Goal: Task Accomplishment & Management: Complete application form

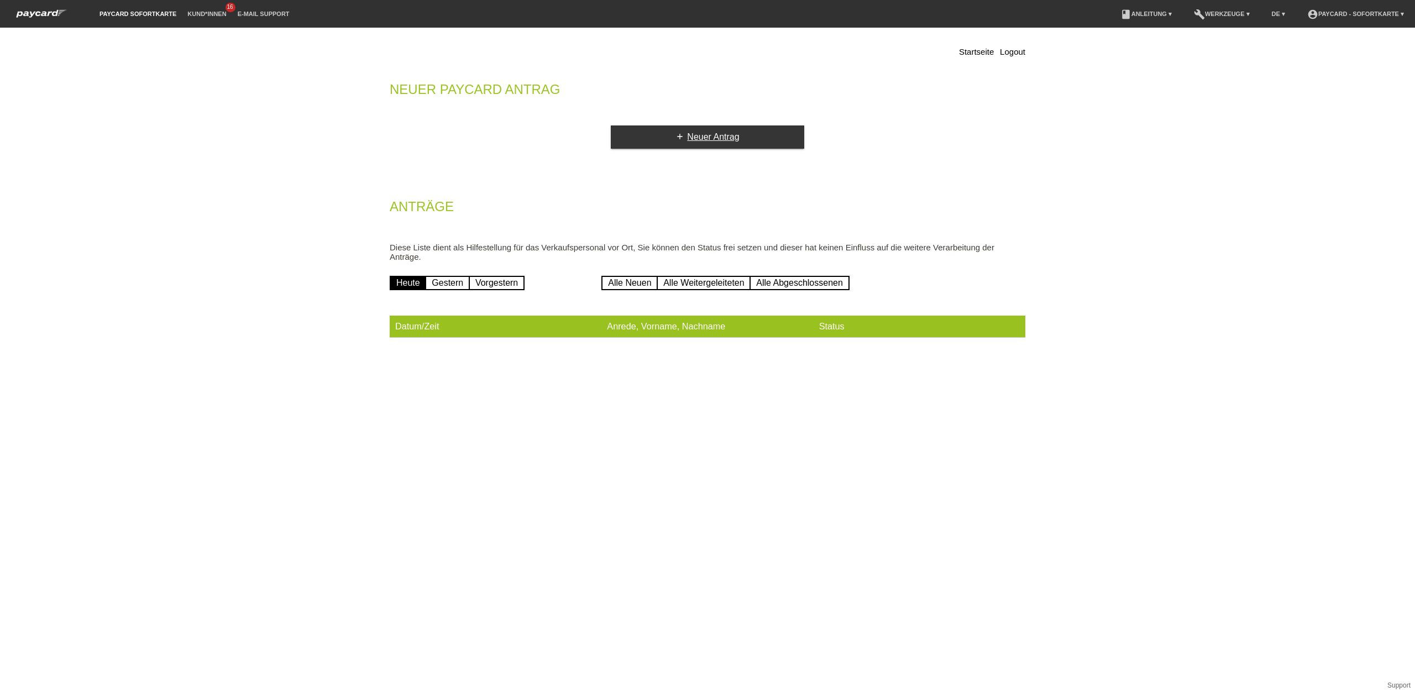
click at [714, 138] on link "add Neuer Antrag" at bounding box center [707, 136] width 193 height 23
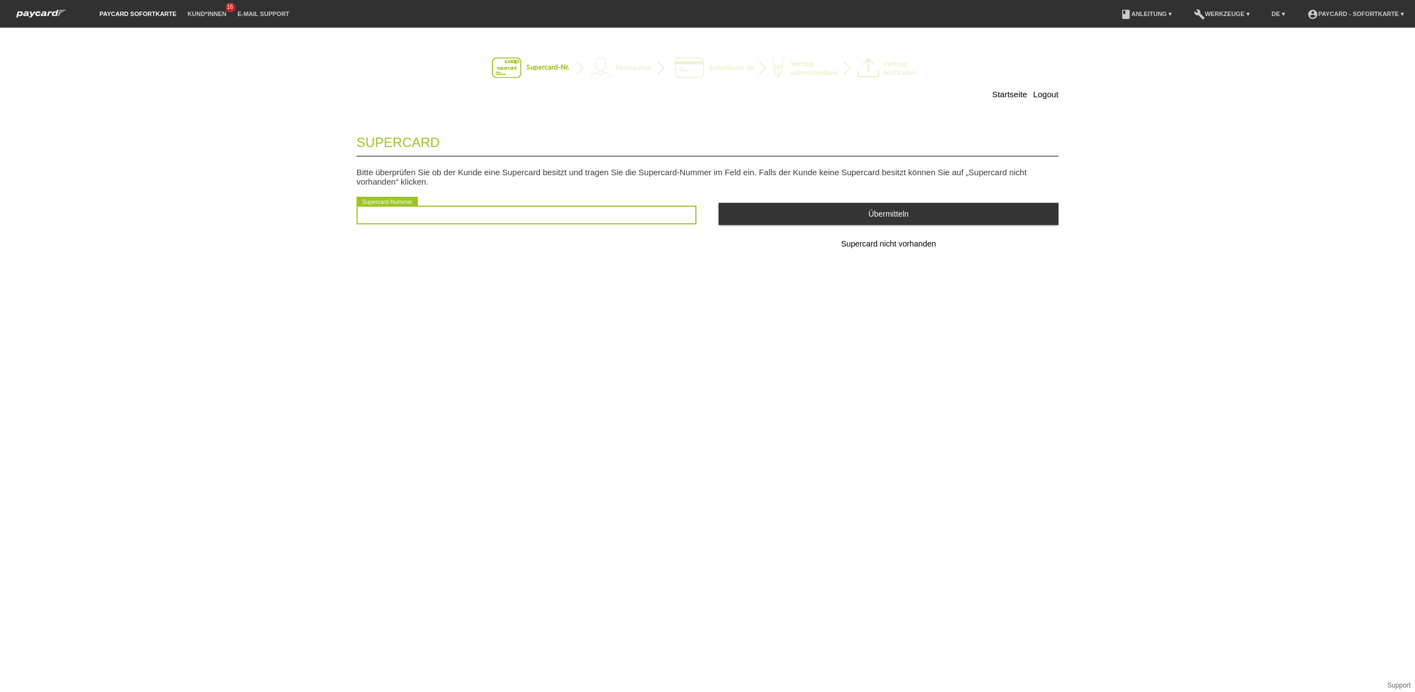
click at [388, 217] on input "text" at bounding box center [527, 215] width 340 height 19
click at [893, 240] on button "Supercard nicht vorhanden" at bounding box center [889, 244] width 340 height 22
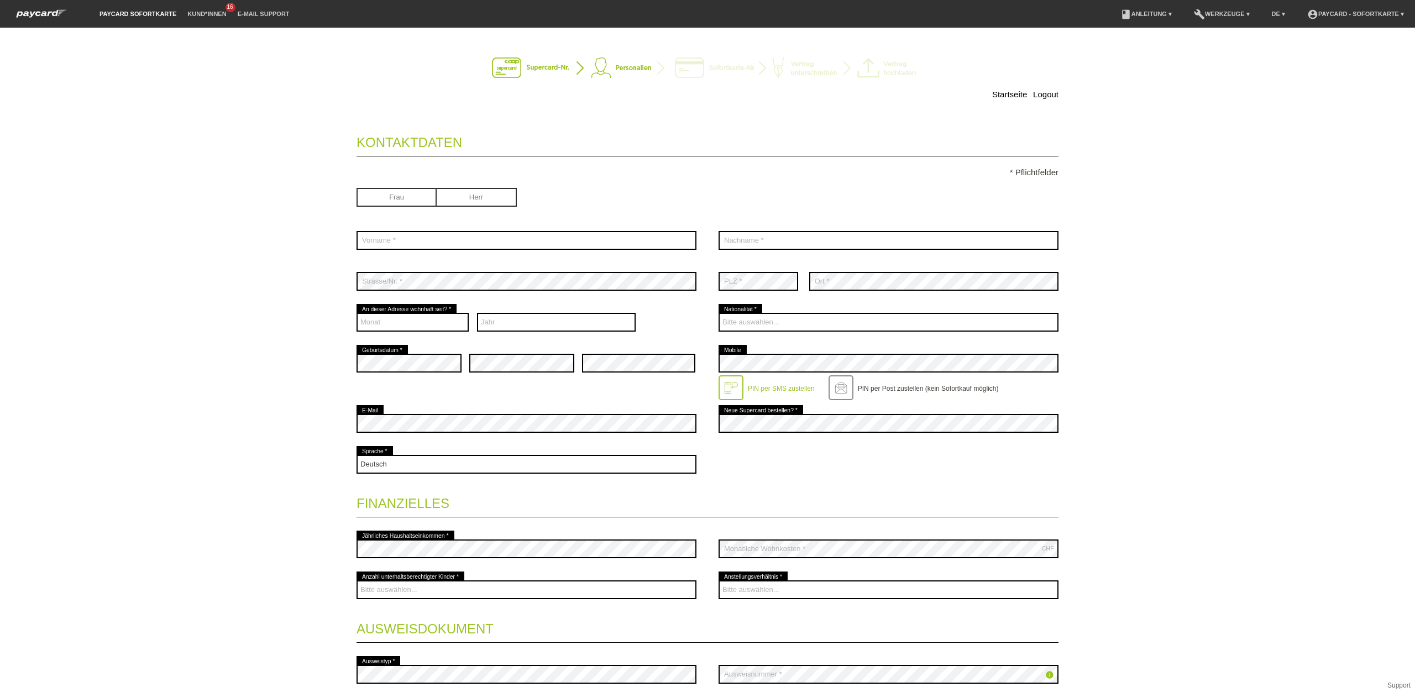
click at [467, 199] on input "radio" at bounding box center [477, 196] width 80 height 17
radio input "true"
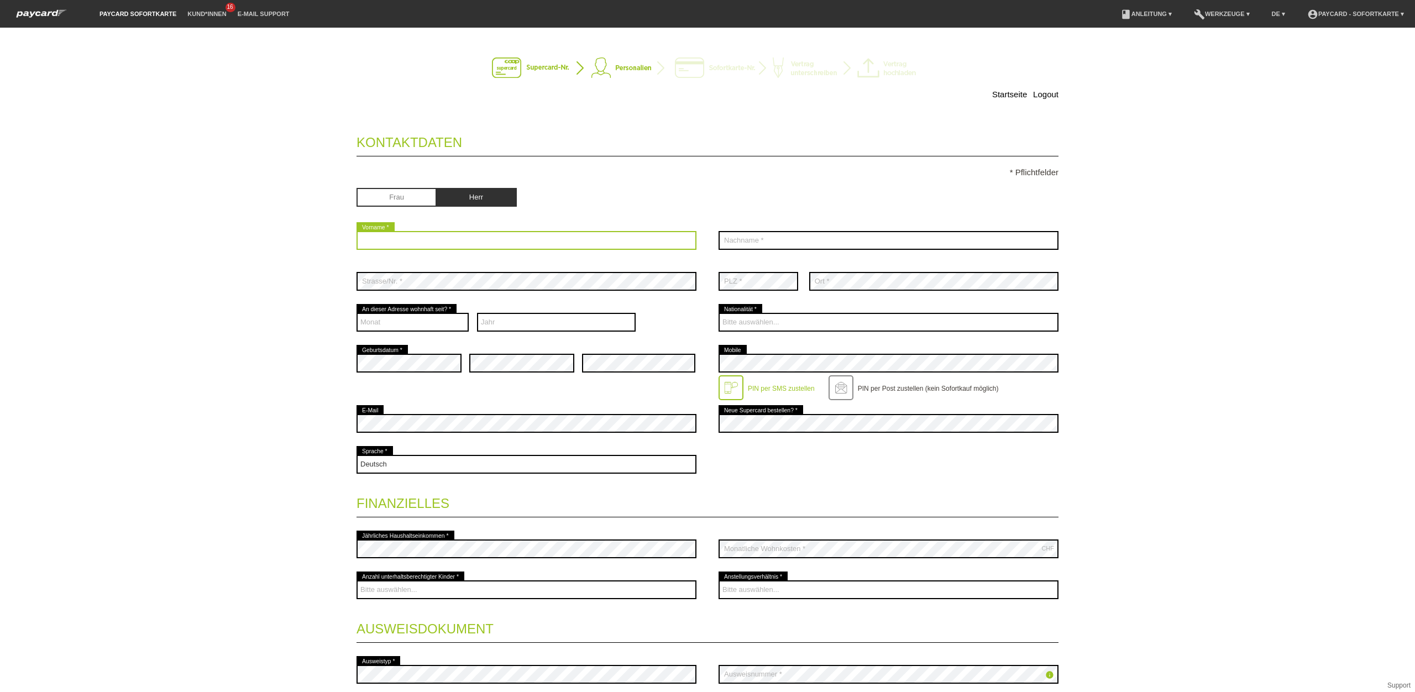
click at [432, 241] on input "text" at bounding box center [527, 240] width 340 height 19
type input "Sadat"
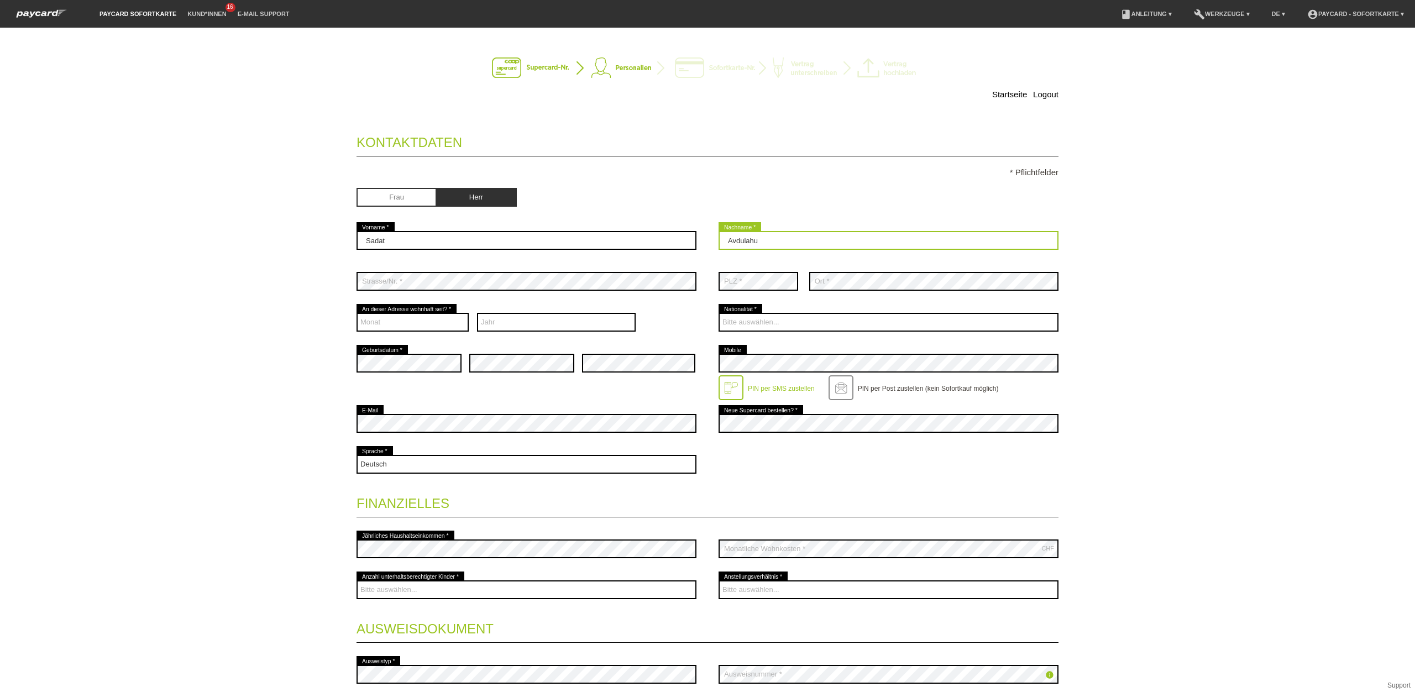
type input "Avdulahu"
click at [407, 336] on div "Monat 01 02 03 04 05 06 07 08 09 10 11 12 error" at bounding box center [413, 322] width 112 height 41
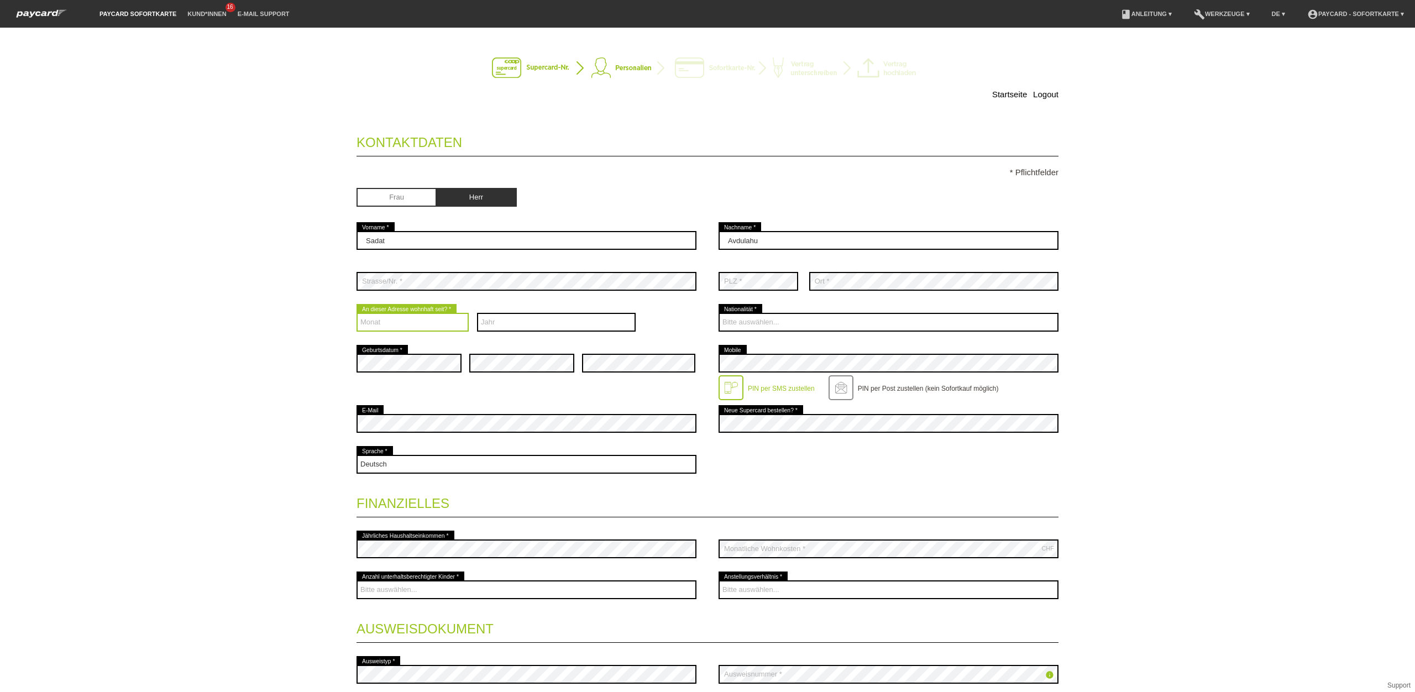
click at [406, 321] on select "Monat 01 02 03 04 05 06 07 08 09 10 11 12" at bounding box center [413, 322] width 112 height 19
select select "09"
click at [357, 315] on select "Monat 01 02 03 04 05 06 07 08 09 10 11 12" at bounding box center [413, 322] width 112 height 19
drag, startPoint x: 513, startPoint y: 323, endPoint x: 538, endPoint y: 329, distance: 26.0
click at [516, 325] on select "Jahr 2025 2024 2023 2022 2021 2020 2019 2018 2017 2016" at bounding box center [556, 322] width 159 height 19
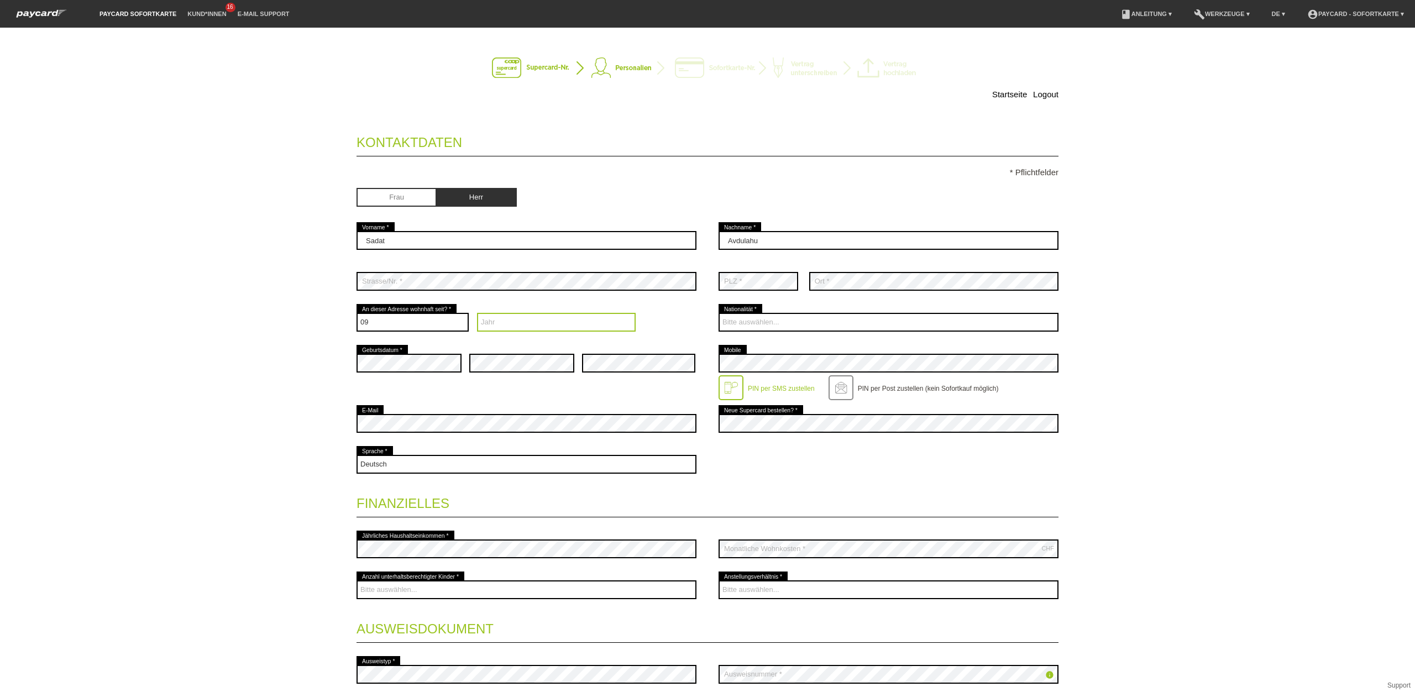
select select "2016"
click at [477, 315] on select "Jahr 2025 2024 2023 2022 2021 2020 2019 2018 2017 2016" at bounding box center [556, 322] width 159 height 19
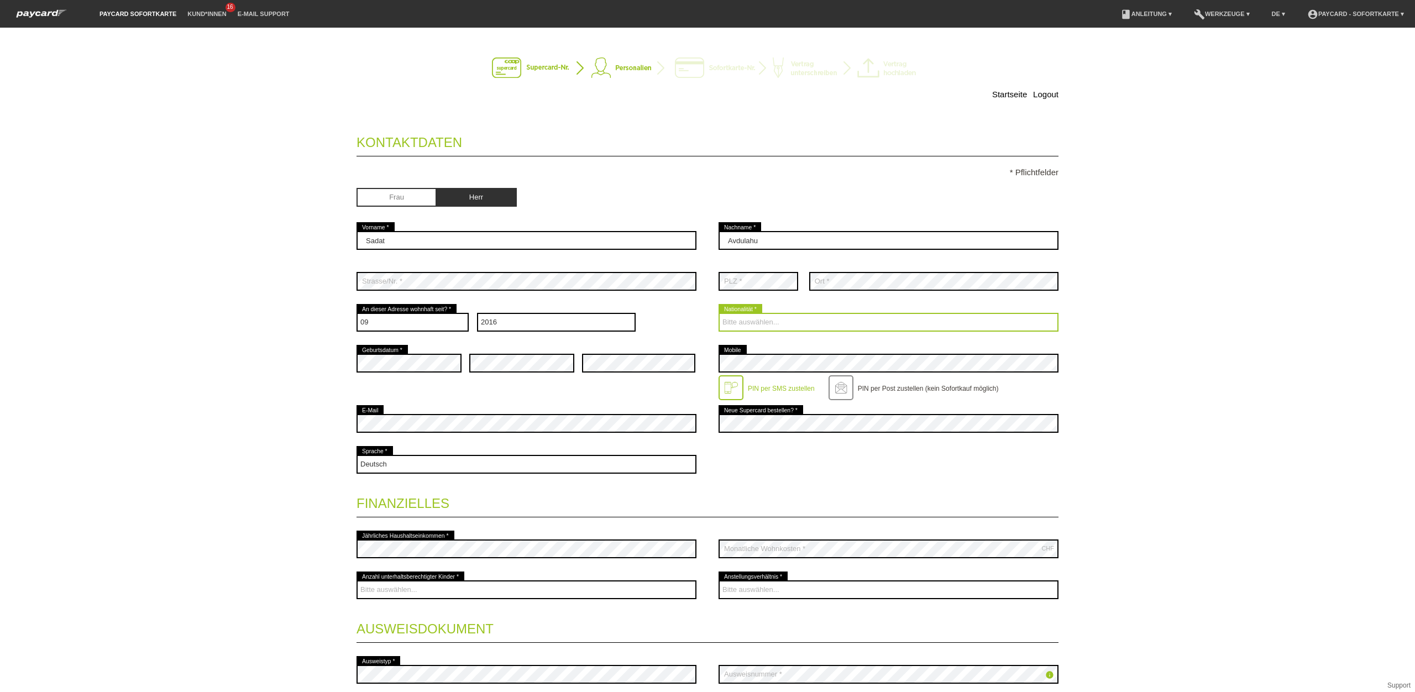
click at [782, 324] on select "Bitte auswählen... Schweiz Deutschland Liechtenstein Österreich ------------ Af…" at bounding box center [889, 322] width 340 height 19
select select "RS"
click at [719, 315] on select "Bitte auswählen... Schweiz Deutschland Liechtenstein Österreich ------------ Af…" at bounding box center [889, 322] width 340 height 19
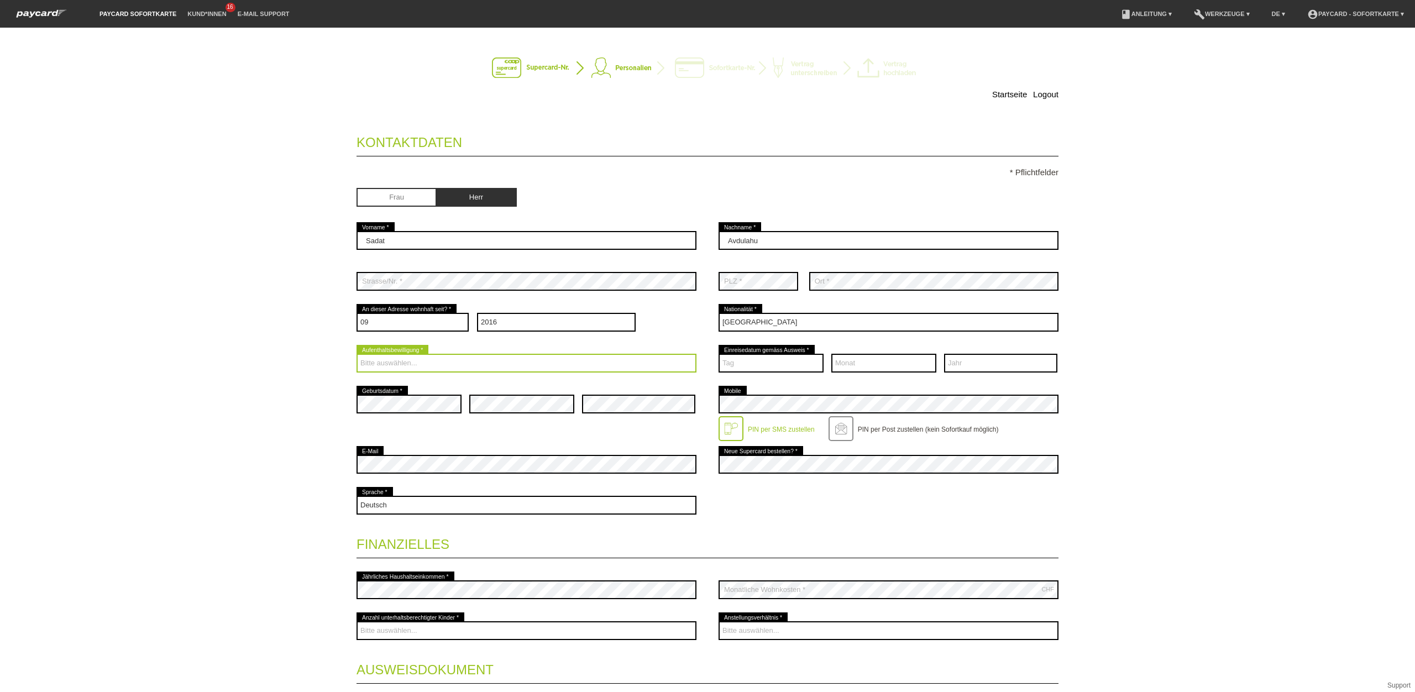
click at [425, 362] on select "Bitte auswählen... C B B - Flüchtlingsstatus Andere" at bounding box center [527, 363] width 340 height 19
select select "C"
click at [357, 355] on select "Bitte auswählen... C B B - Flüchtlingsstatus Andere" at bounding box center [527, 363] width 340 height 19
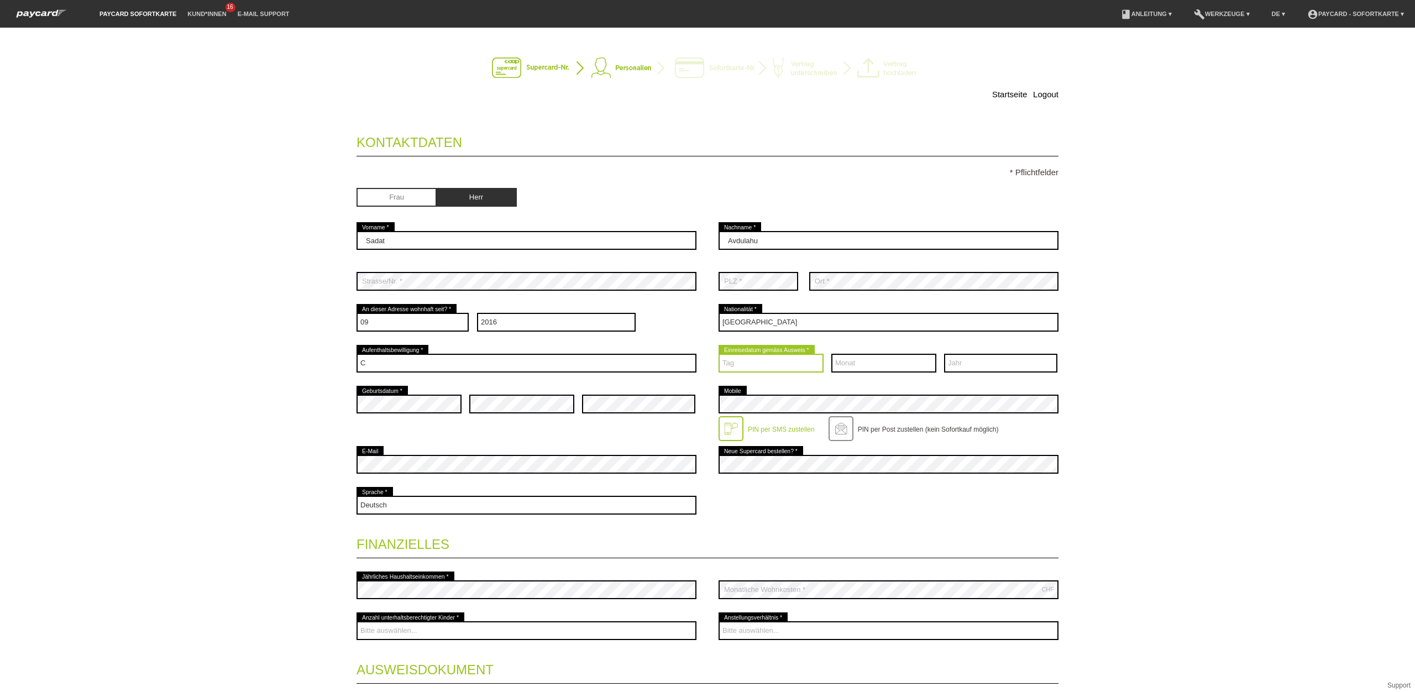
click at [746, 370] on select "Tag 01 02 03 04 05 06 07 08 09 10 11 12 13 14 15 16 17" at bounding box center [771, 363] width 105 height 19
select select "29"
click at [719, 355] on select "Tag 01 02 03 04 05 06 07 08 09 10 11 12 13 14 15 16 17" at bounding box center [771, 363] width 105 height 19
click at [860, 371] on select "Monat 01 02 03 04 05 06 07 08 09 10 11 12" at bounding box center [883, 363] width 105 height 19
select select "01"
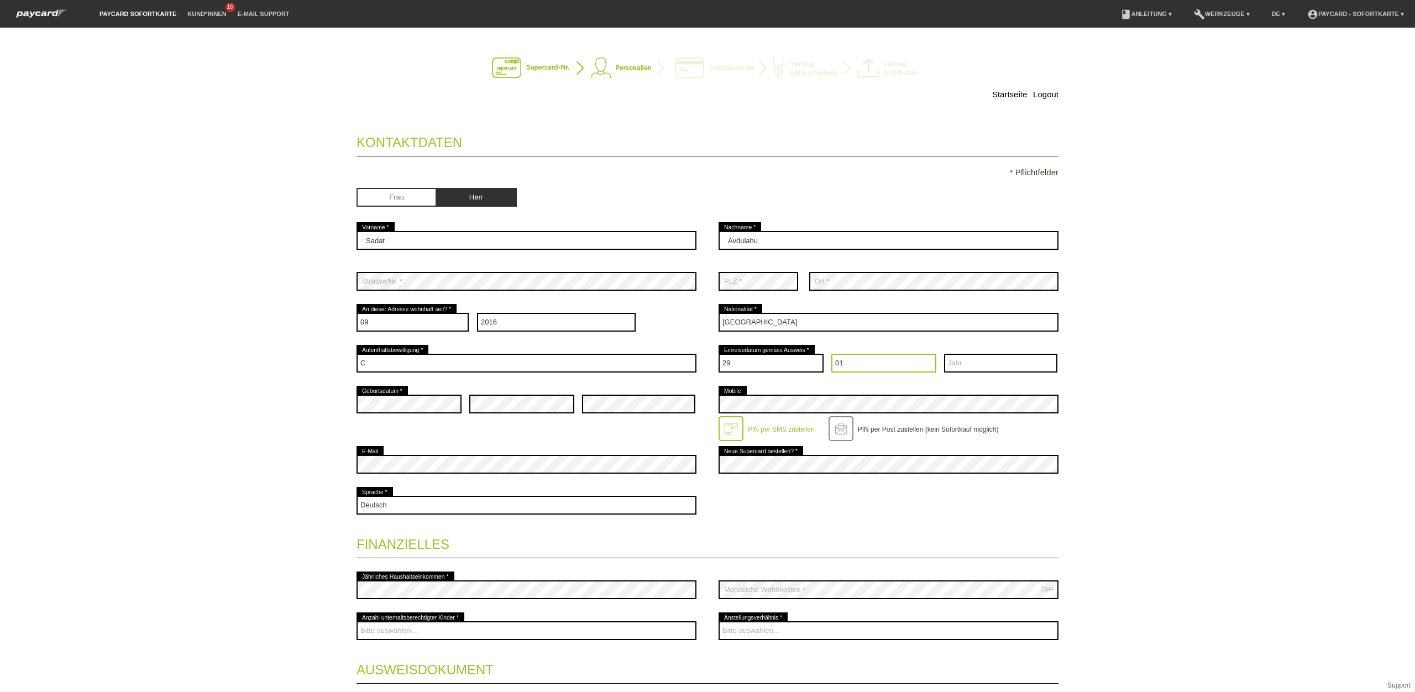
click at [831, 355] on select "Monat 01 02 03 04 05 06 07 08 09 10 11 12" at bounding box center [883, 363] width 105 height 19
click at [983, 357] on select "Jahr 2025 2024 2023 2022 2021 2020 2019 2018 2017 2016" at bounding box center [1000, 363] width 113 height 19
select select "2016"
click at [944, 355] on select "Jahr 2025 2024 2023 2022 2021 2020 2019 2018 2017 2016" at bounding box center [1000, 363] width 113 height 19
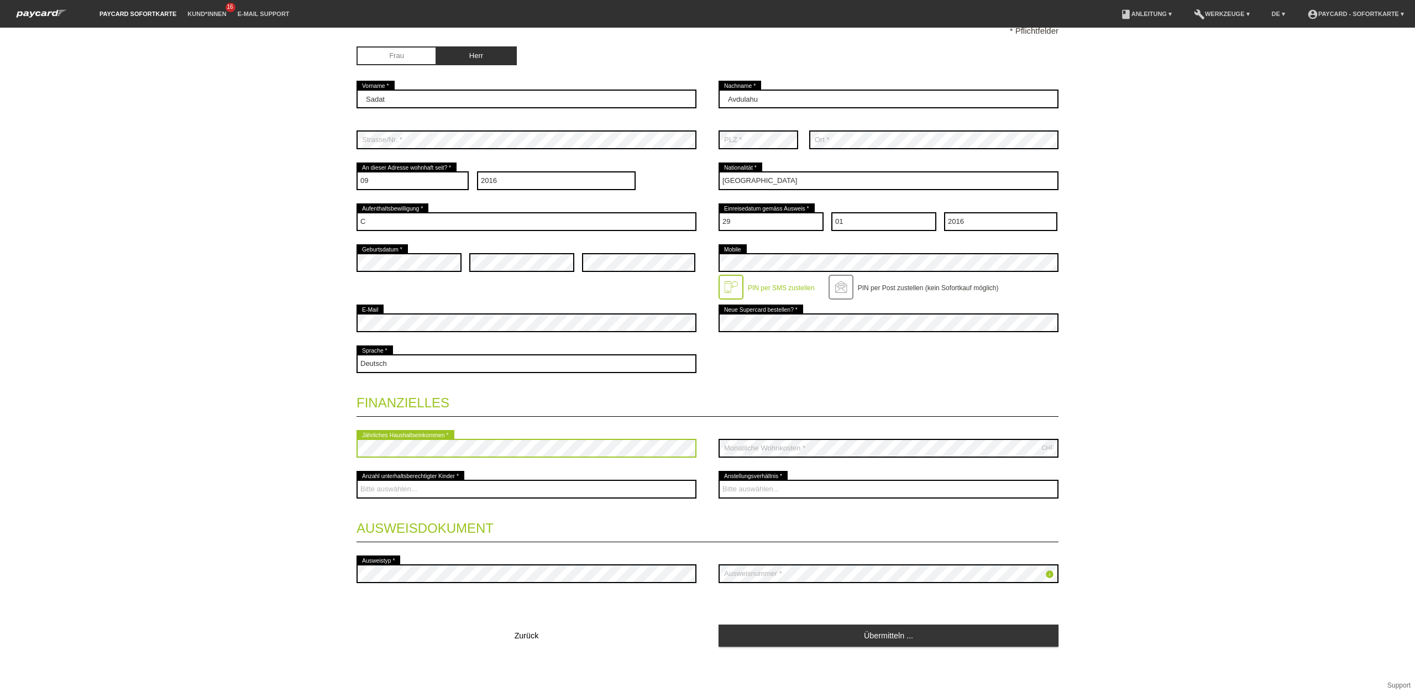
scroll to position [144, 0]
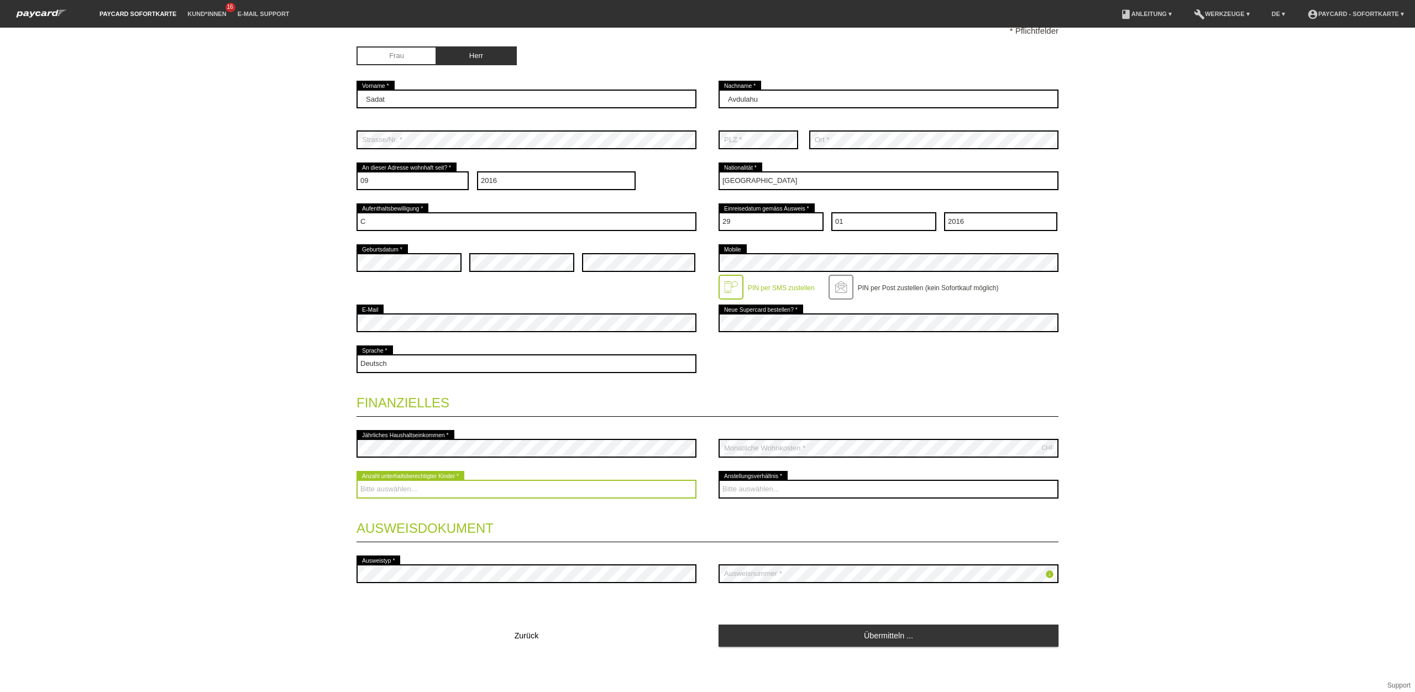
click at [394, 491] on select "Bitte auswählen... 0 1 2 3 4 5 6 7 8 9" at bounding box center [527, 489] width 340 height 19
select select "1"
click at [357, 480] on select "Bitte auswählen... 0 1 2 3 4 5 6 7 8 9" at bounding box center [527, 489] width 340 height 19
drag, startPoint x: 772, startPoint y: 488, endPoint x: 781, endPoint y: 492, distance: 9.9
click at [771, 488] on select "Bitte auswählen... Unbefristet Befristet Lehrling/Student Pensioniert Nicht arb…" at bounding box center [889, 489] width 340 height 19
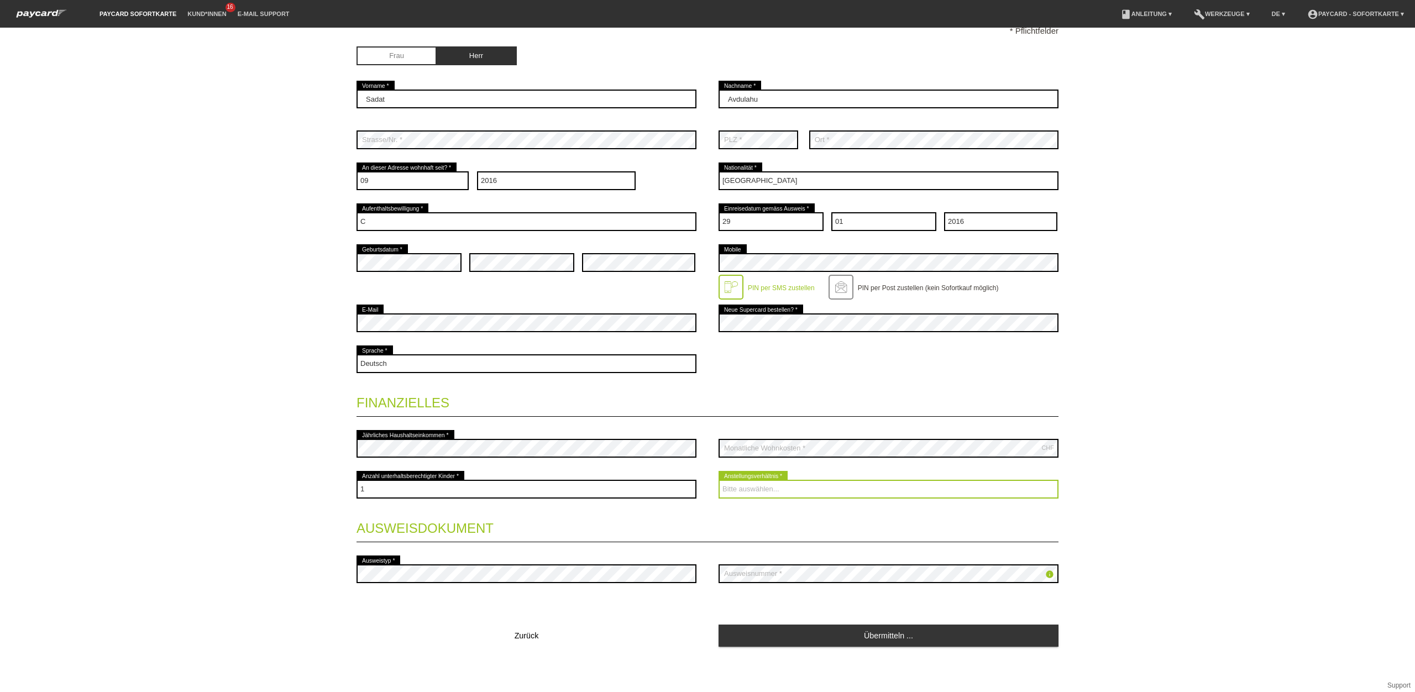
select select "UNLIMITED"
click at [719, 480] on select "Bitte auswählen... Unbefristet Befristet Lehrling/Student Pensioniert Nicht arb…" at bounding box center [889, 489] width 340 height 19
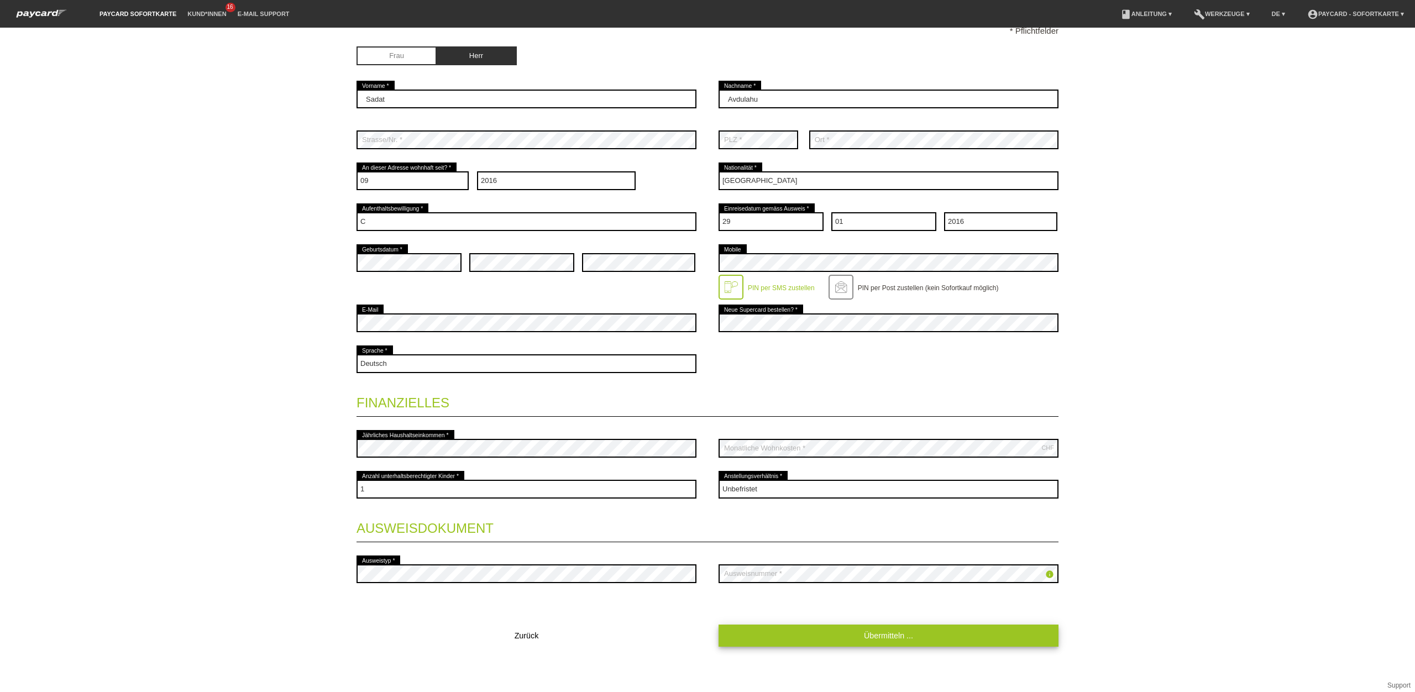
click at [893, 632] on link "Übermitteln ..." at bounding box center [889, 636] width 340 height 22
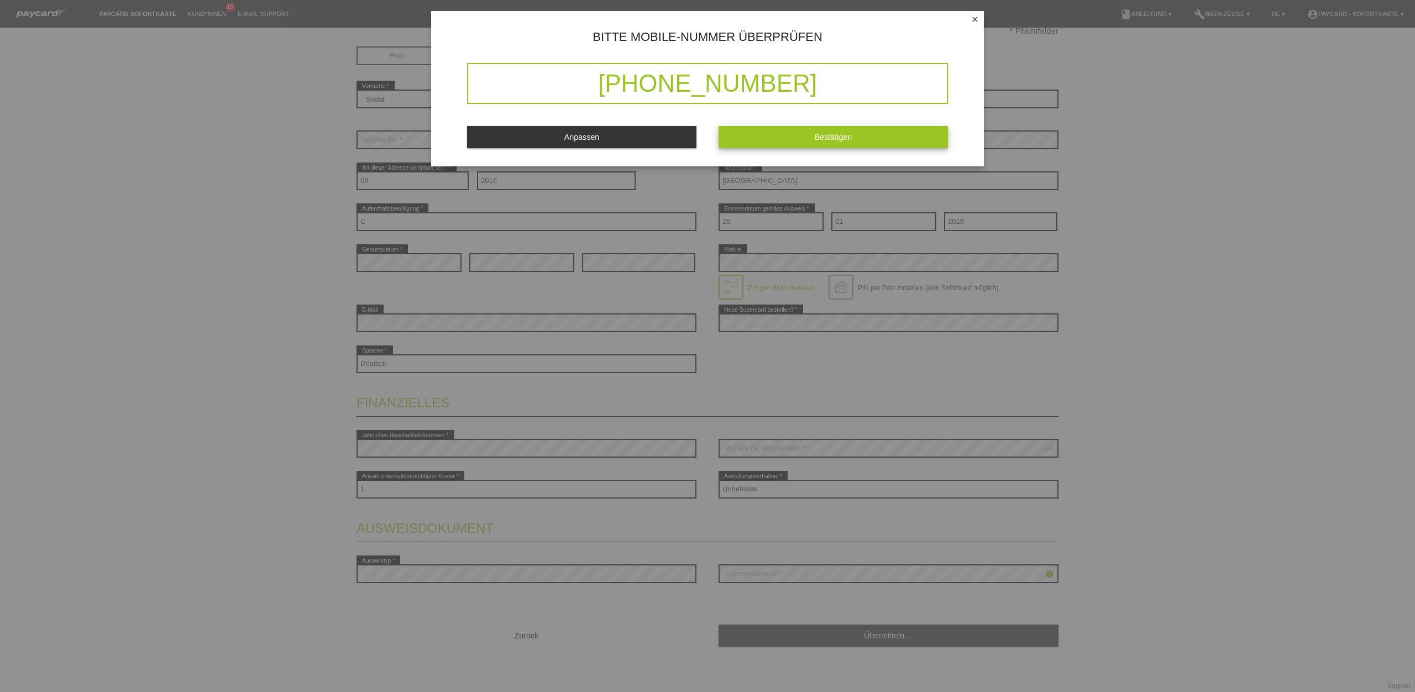
click at [838, 140] on span "Bestätigen" at bounding box center [834, 137] width 38 height 9
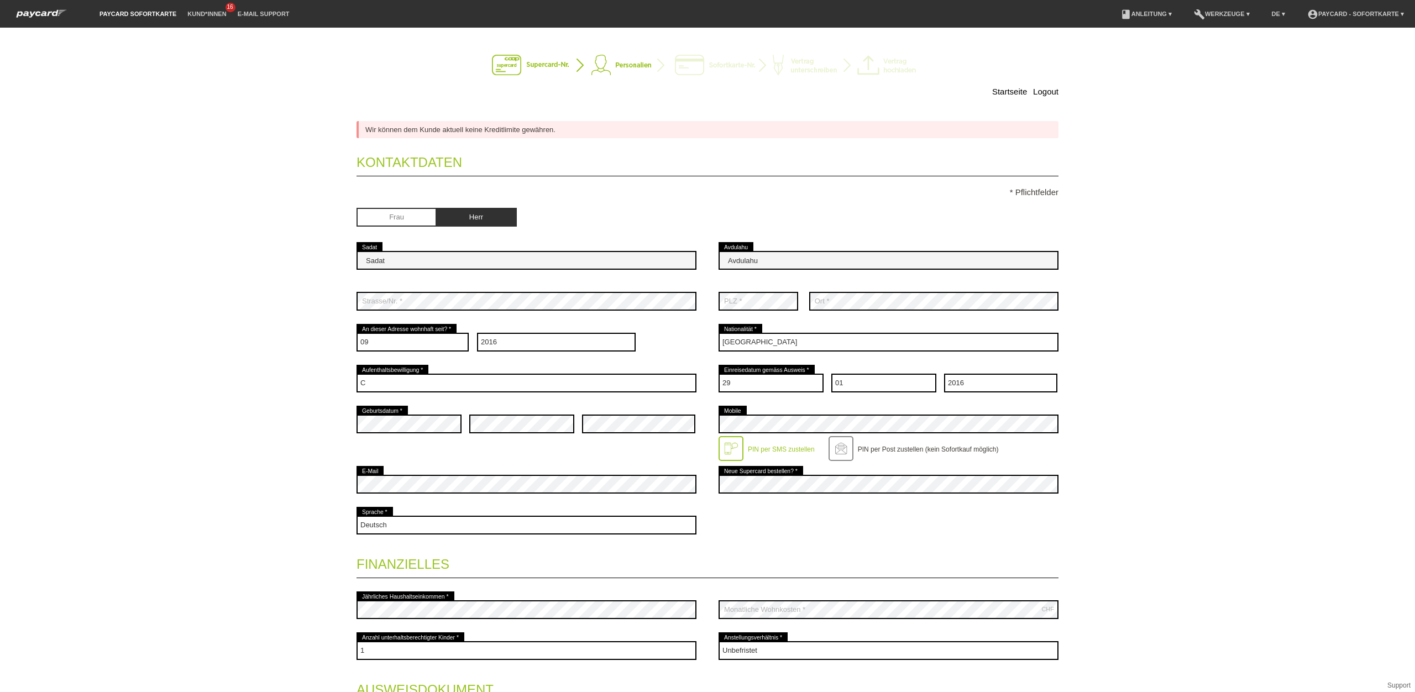
scroll to position [0, 0]
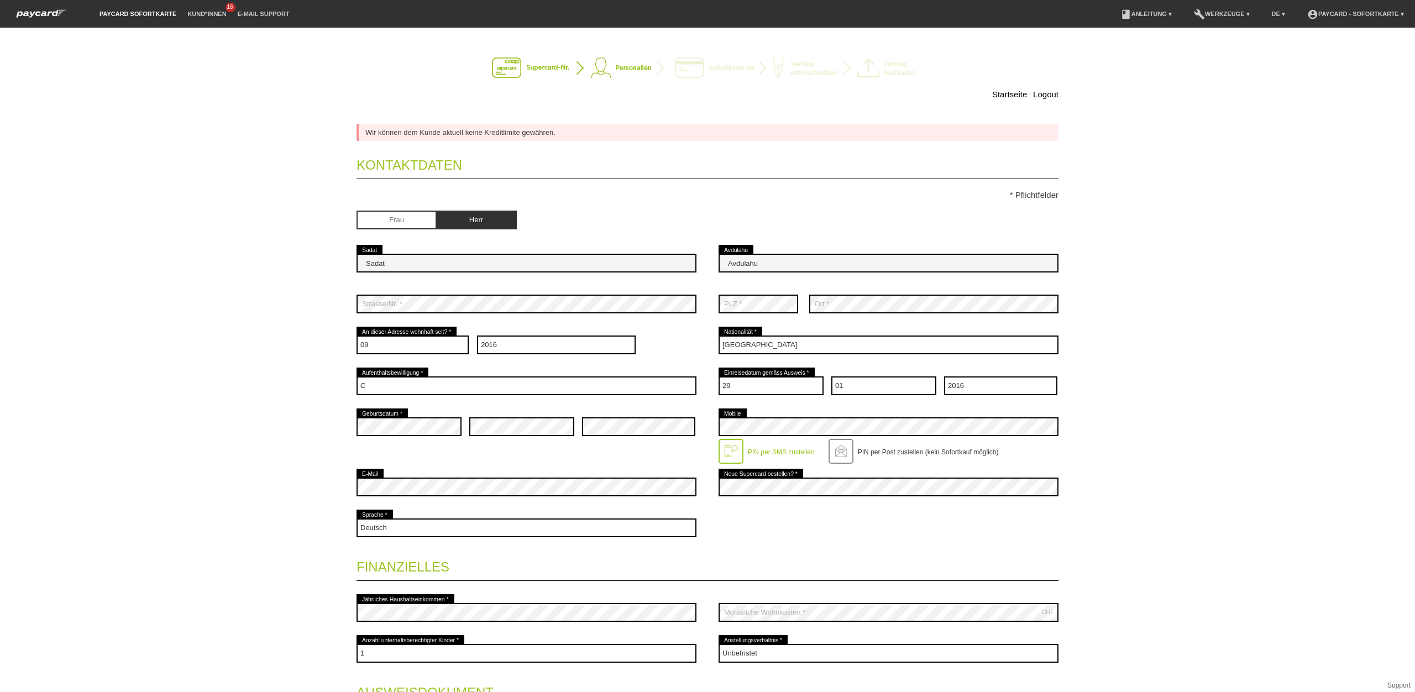
drag, startPoint x: 1129, startPoint y: 401, endPoint x: 1072, endPoint y: 410, distance: 57.6
click at [1129, 401] on div "Startseite Logout Wir können dem Kunde aktuell keine Kreditlimite gewähren. Kon…" at bounding box center [707, 360] width 1415 height 664
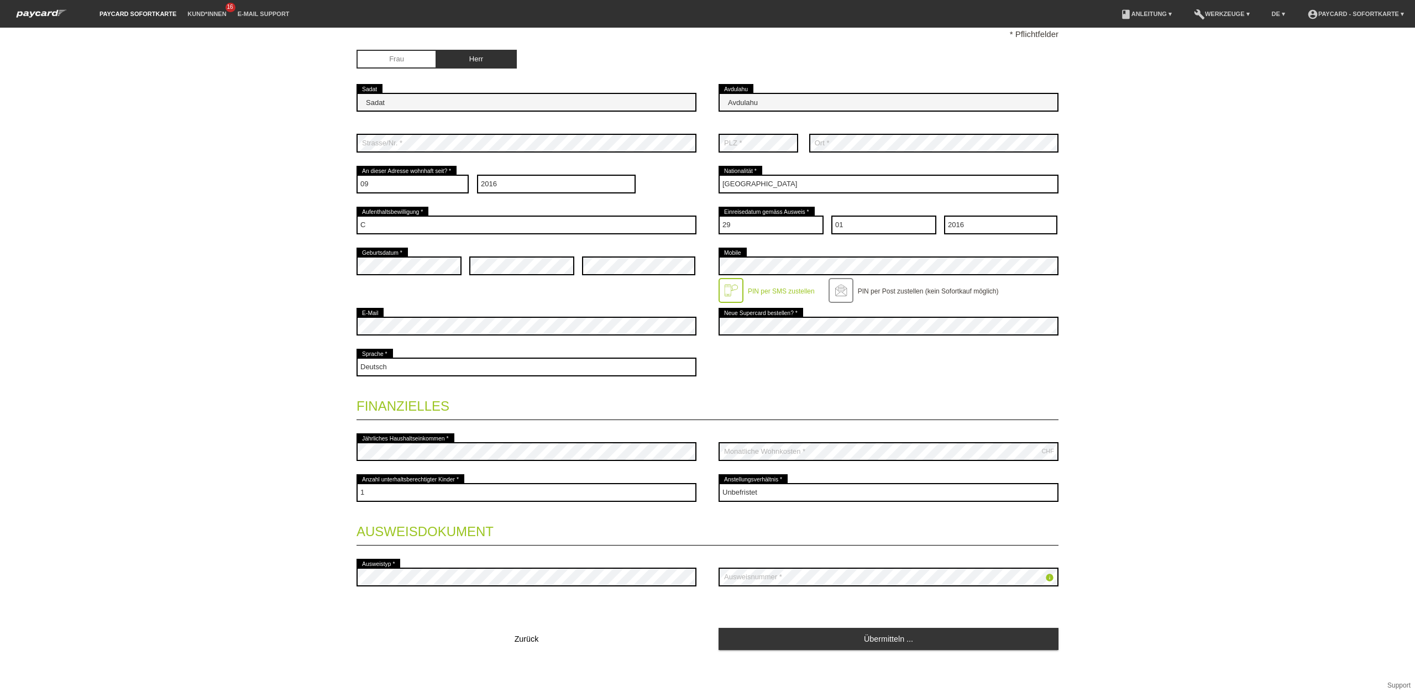
scroll to position [166, 0]
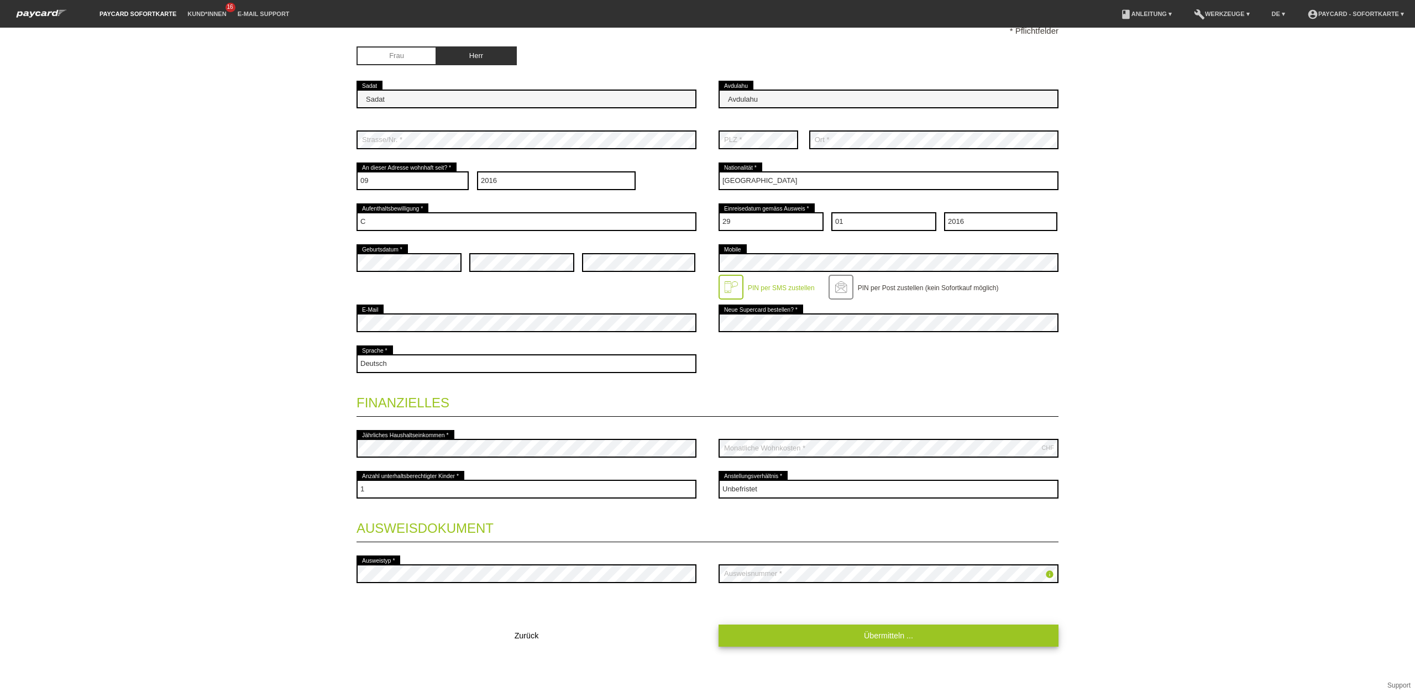
click at [867, 637] on link "Übermitteln ..." at bounding box center [889, 636] width 340 height 22
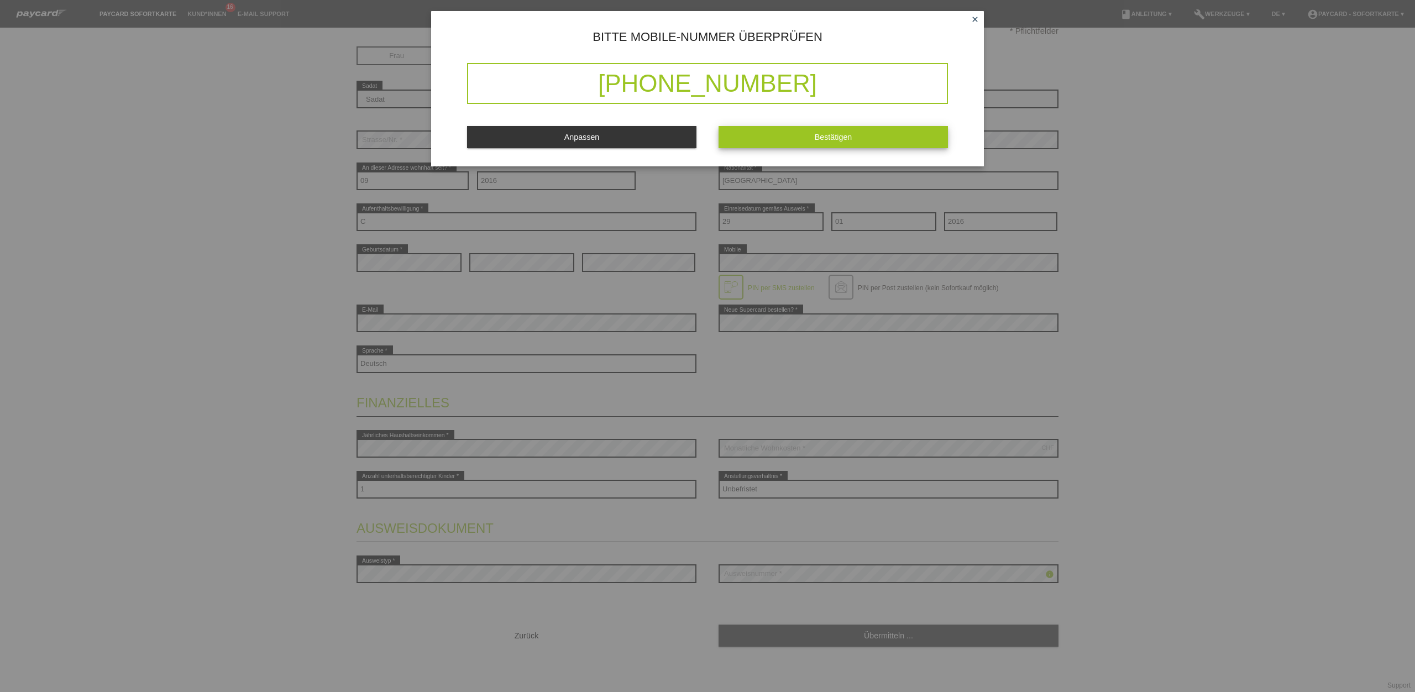
click at [817, 140] on span "Bestätigen" at bounding box center [834, 137] width 38 height 9
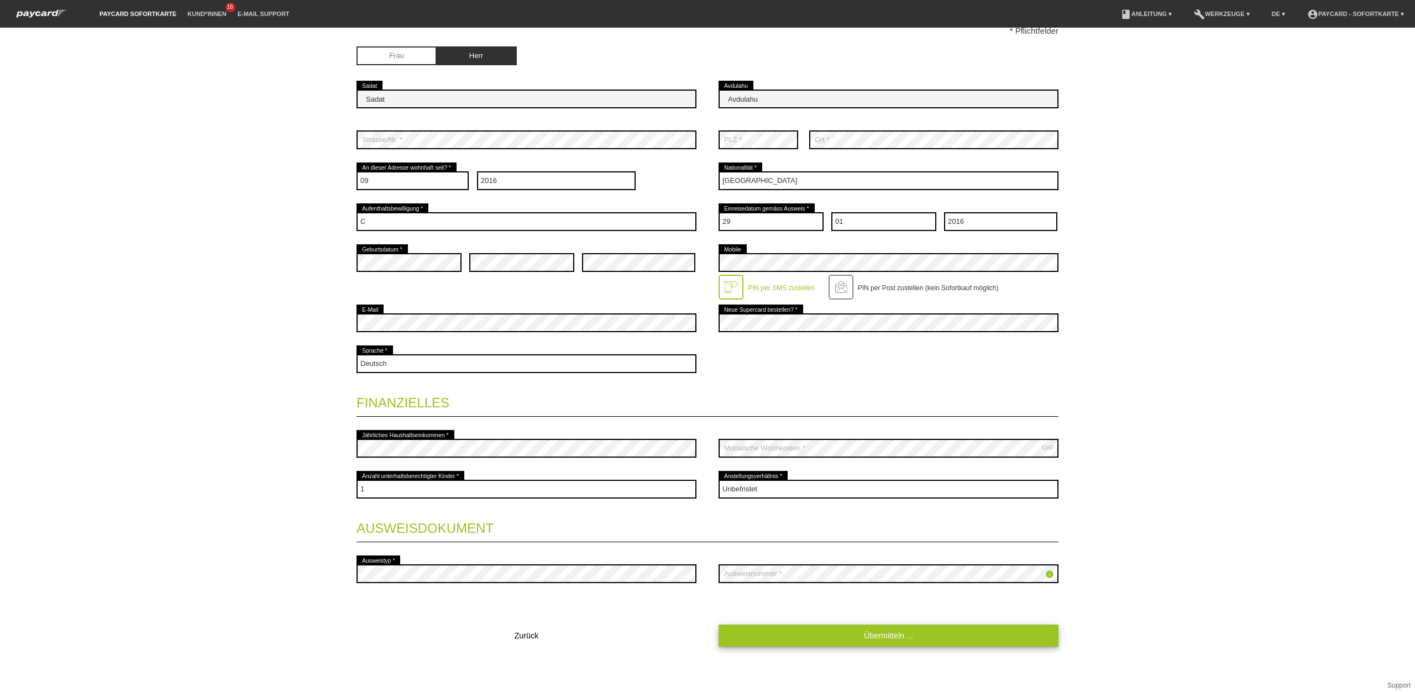
click at [895, 642] on link "Übermitteln ..." at bounding box center [889, 636] width 340 height 22
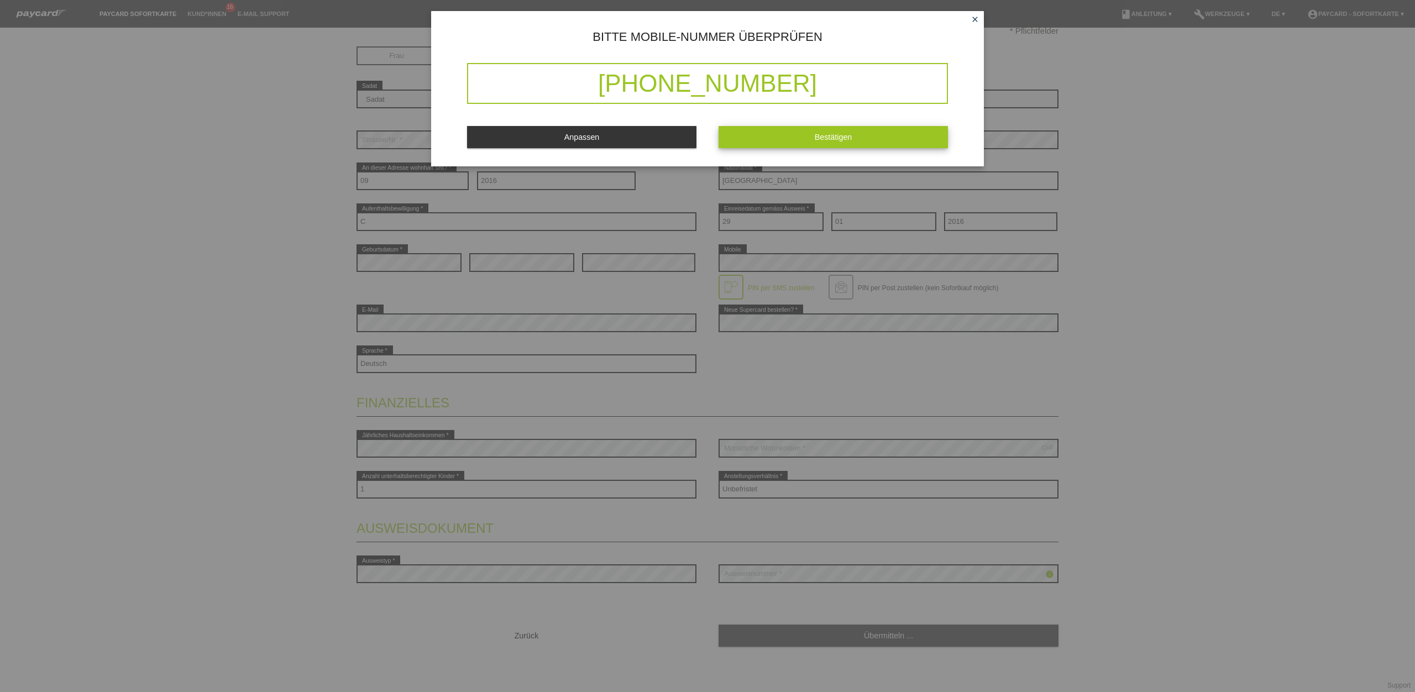
click at [764, 140] on button "Bestätigen" at bounding box center [833, 137] width 229 height 22
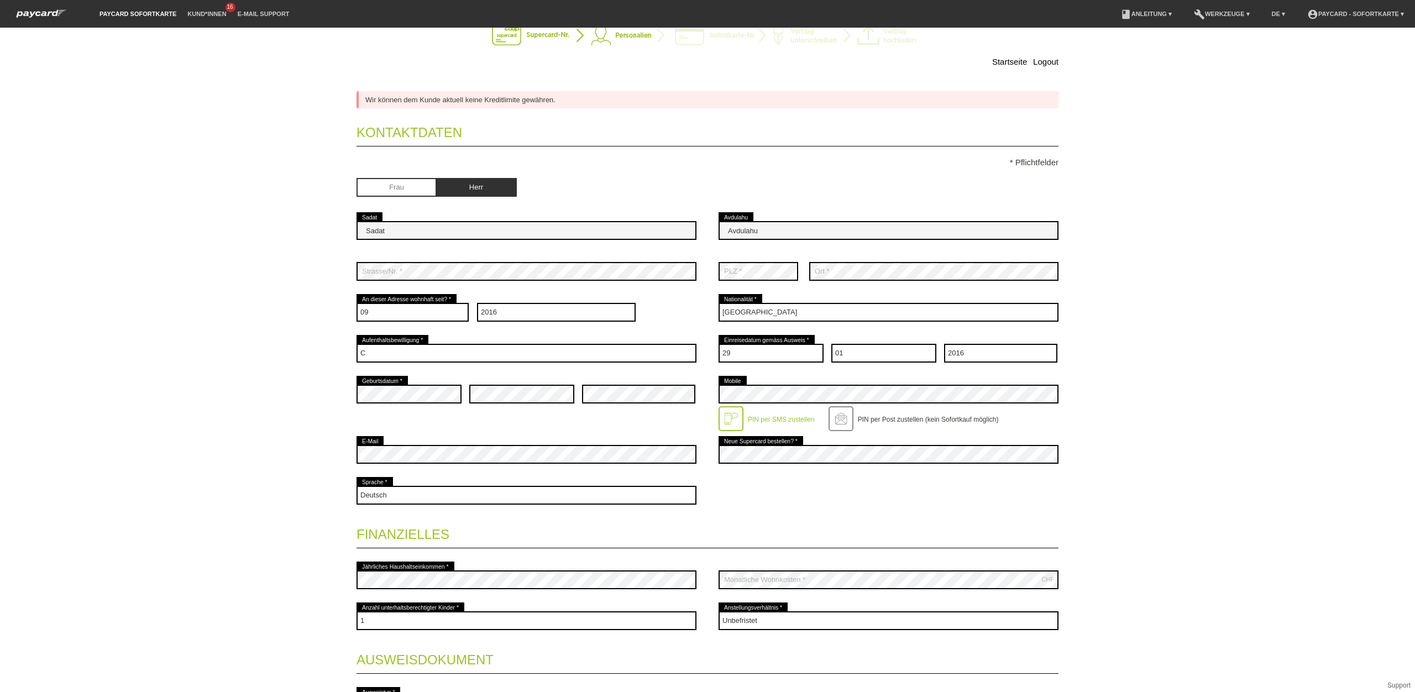
scroll to position [0, 0]
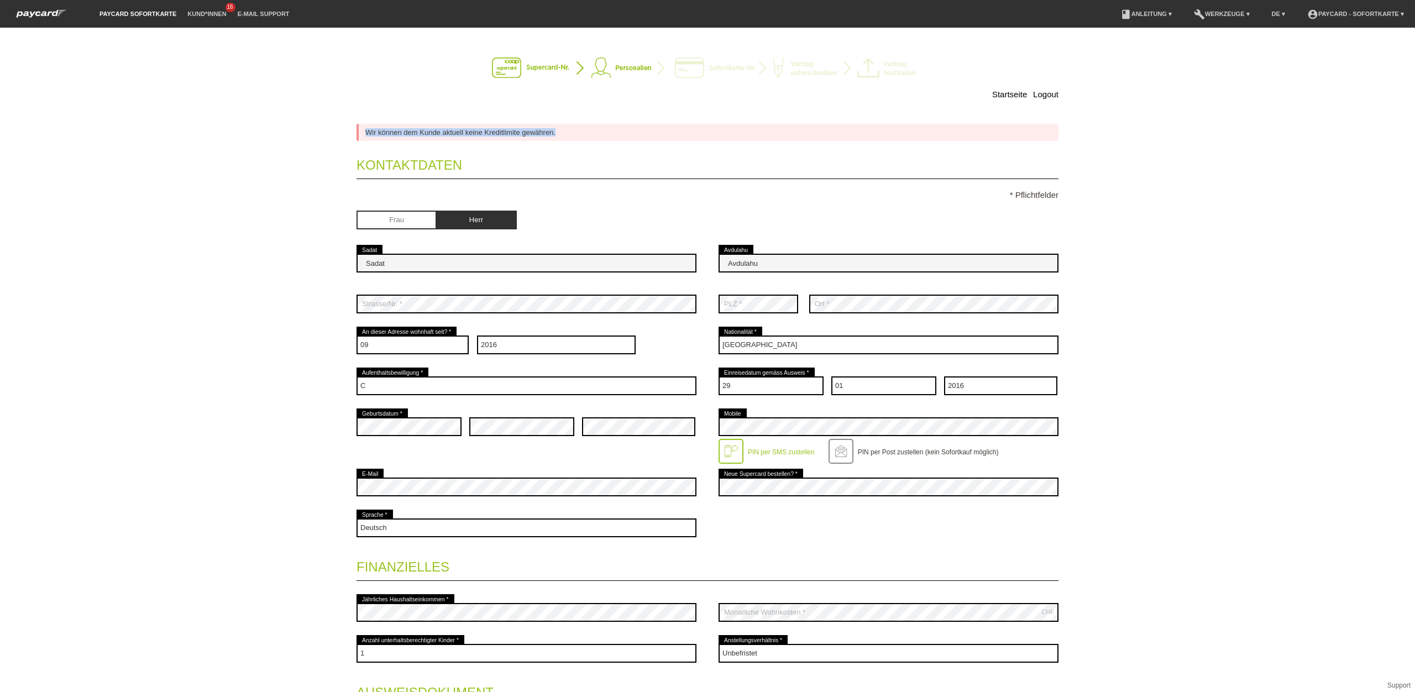
drag, startPoint x: 589, startPoint y: 130, endPoint x: 350, endPoint y: 123, distance: 238.9
click at [341, 129] on div "Startseite Logout Wir können dem Kunde aktuell keine Kreditlimite gewähren. Kon…" at bounding box center [708, 442] width 774 height 807
